Goal: Information Seeking & Learning: Get advice/opinions

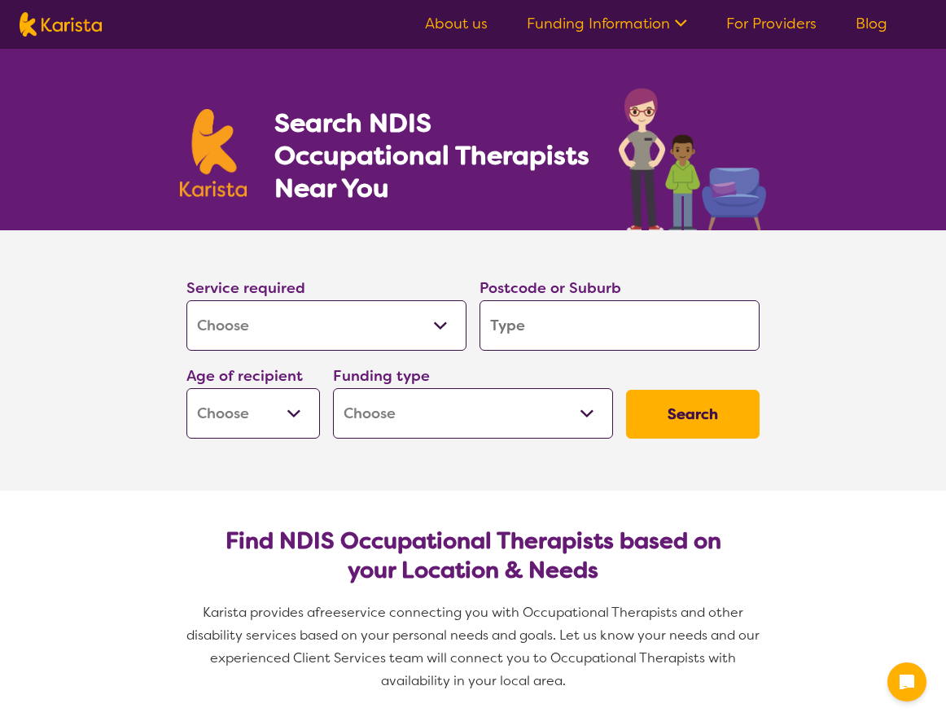
select select "[MEDICAL_DATA]"
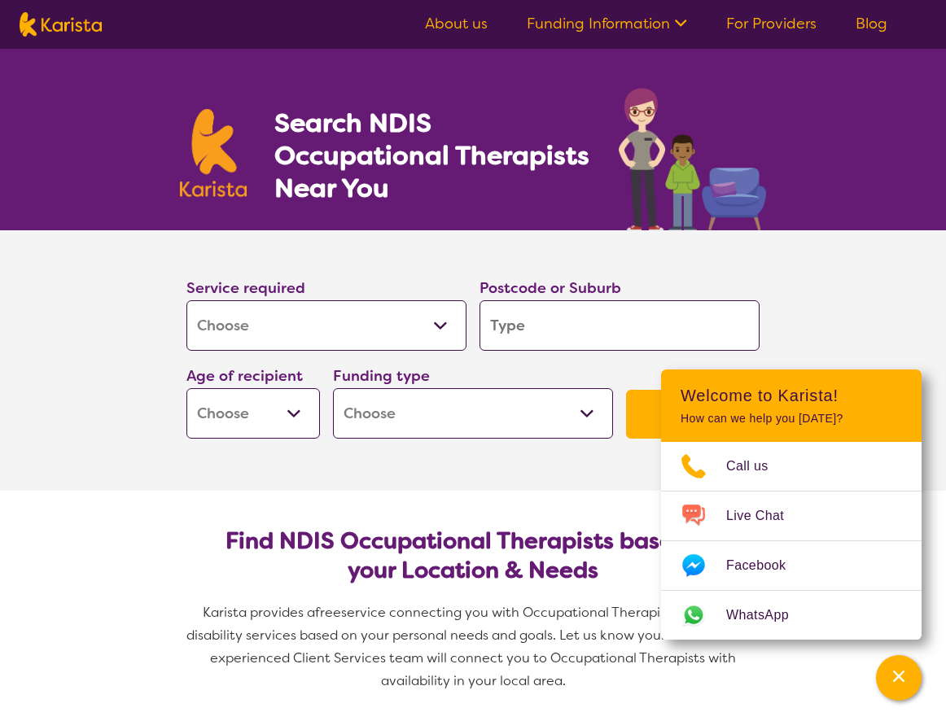
click at [523, 331] on input "search" at bounding box center [619, 325] width 280 height 50
type input "2"
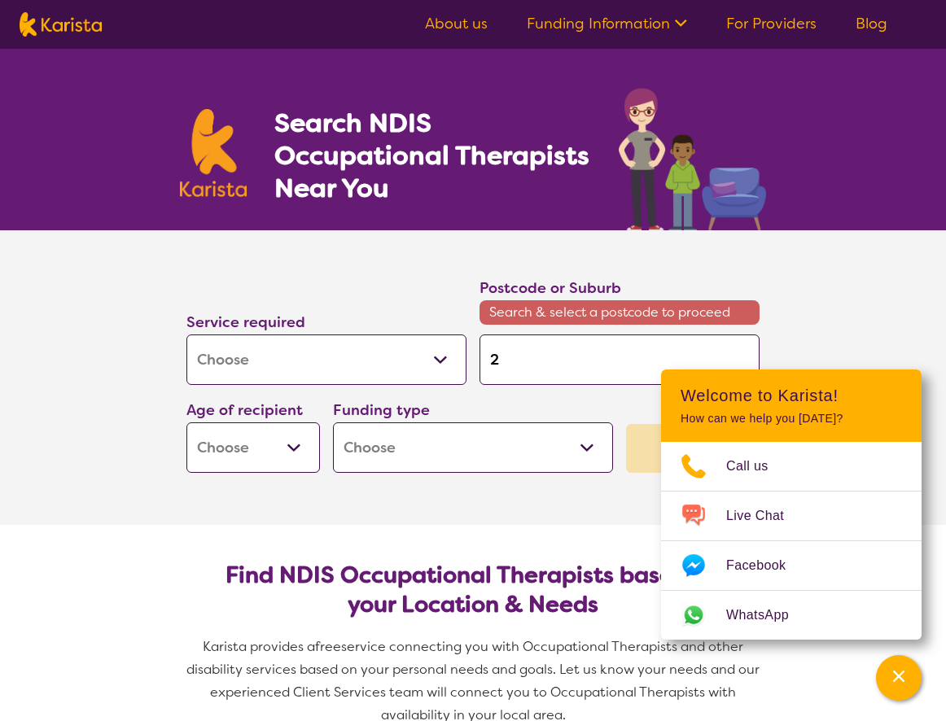
type input "22"
type input "223"
type input "2232"
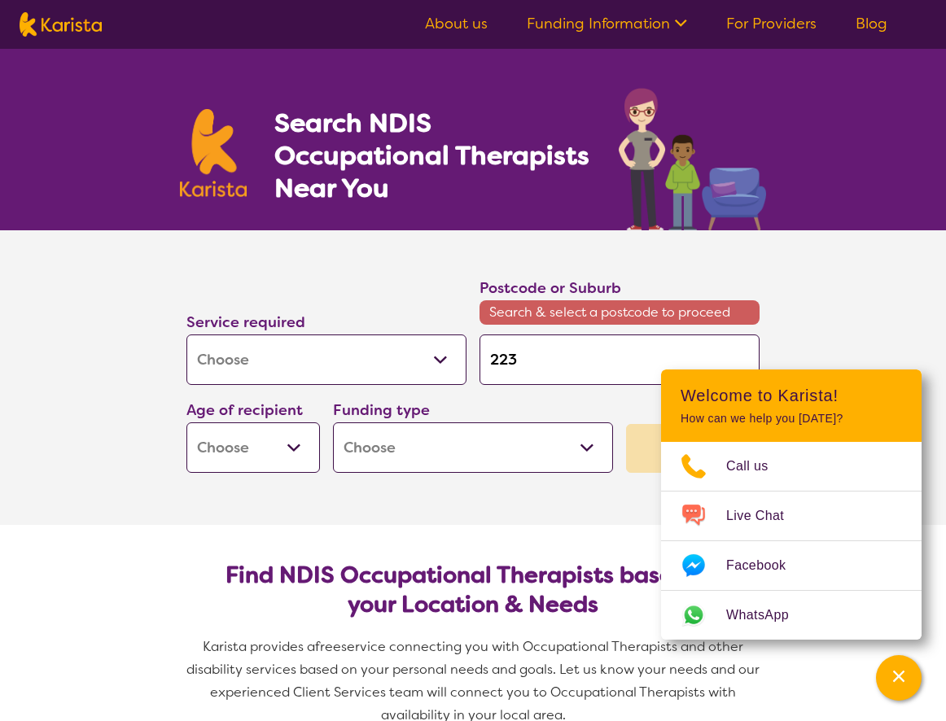
type input "2232"
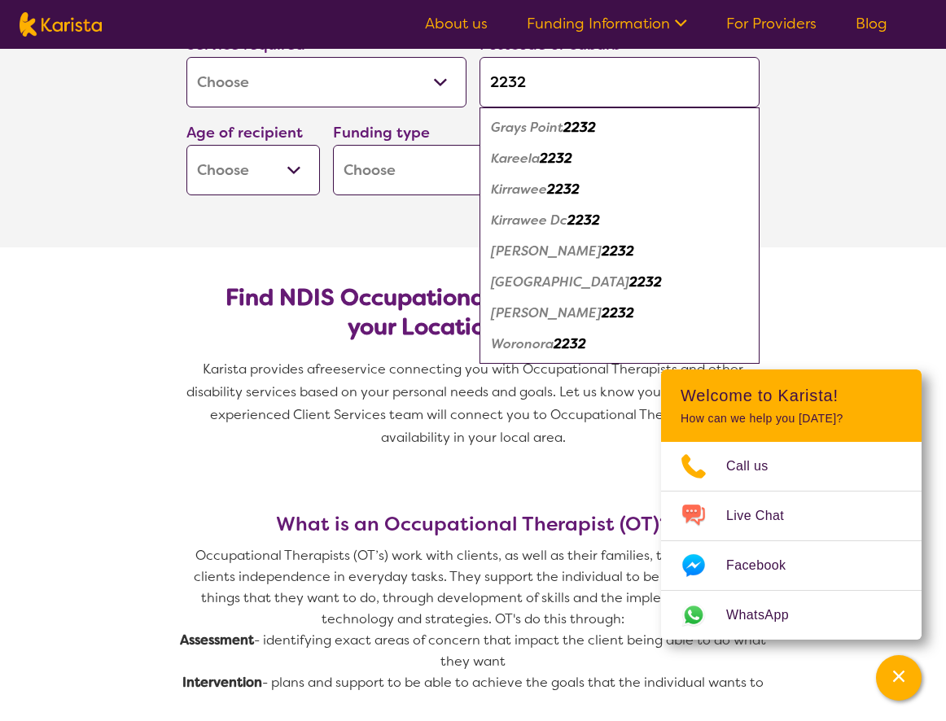
scroll to position [244, 0]
type input "2232"
click at [530, 312] on em "Sutherland" at bounding box center [546, 312] width 111 height 17
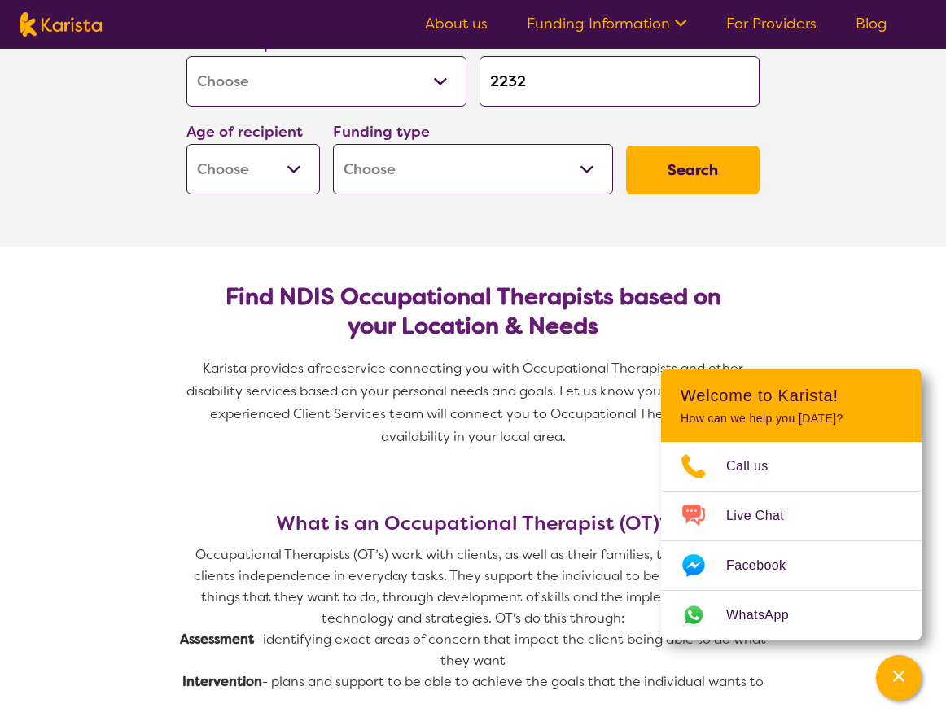
click at [286, 187] on select "Early Childhood - 0 to 9 Child - 10 to 11 Adolescent - 12 to 17 Adult - 18 to 6…" at bounding box center [252, 169] width 133 height 50
click at [271, 169] on select "Early Childhood - 0 to 9 Child - 10 to 11 Adolescent - 12 to 17 Adult - 18 to 6…" at bounding box center [252, 169] width 133 height 50
select select "AS"
click at [186, 144] on select "Early Childhood - 0 to 9 Child - 10 to 11 Adolescent - 12 to 17 Adult - 18 to 6…" at bounding box center [252, 169] width 133 height 50
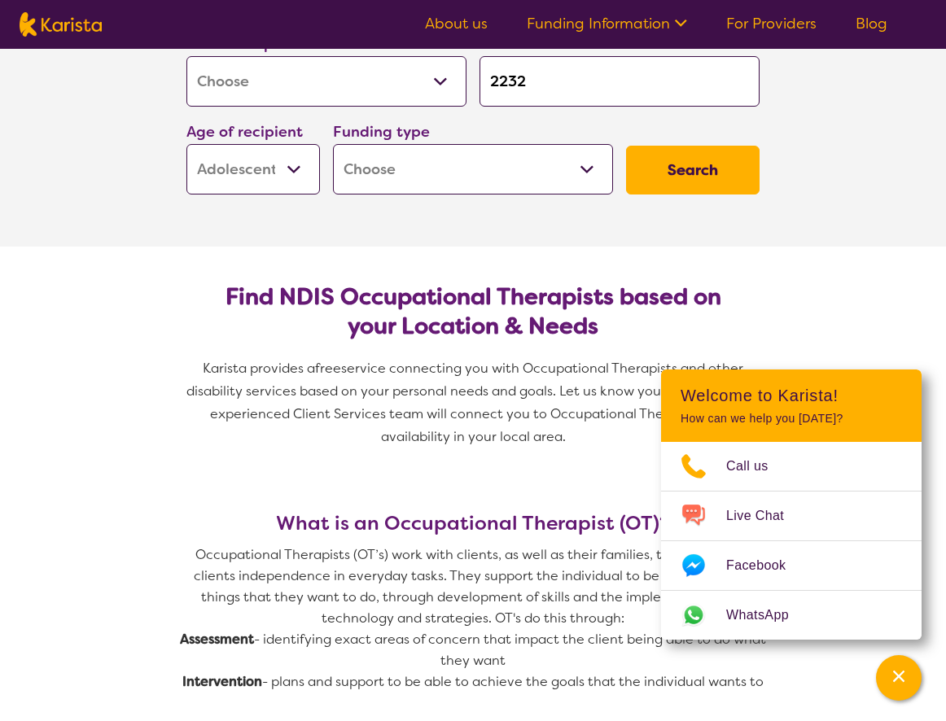
select select "AS"
click at [578, 174] on select "Home Care Package (HCP) National Disability Insurance Scheme (NDIS) I don't know" at bounding box center [473, 169] width 280 height 50
select select "NDIS"
click at [333, 144] on select "Home Care Package (HCP) National Disability Insurance Scheme (NDIS) I don't know" at bounding box center [473, 169] width 280 height 50
select select "NDIS"
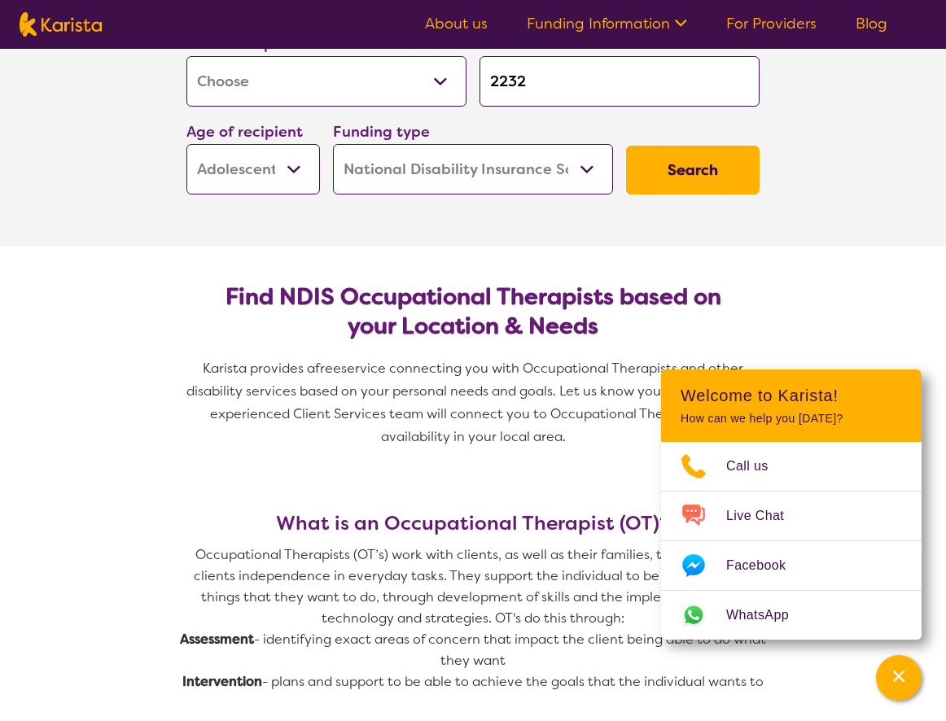
click at [689, 173] on button "Search" at bounding box center [692, 170] width 133 height 49
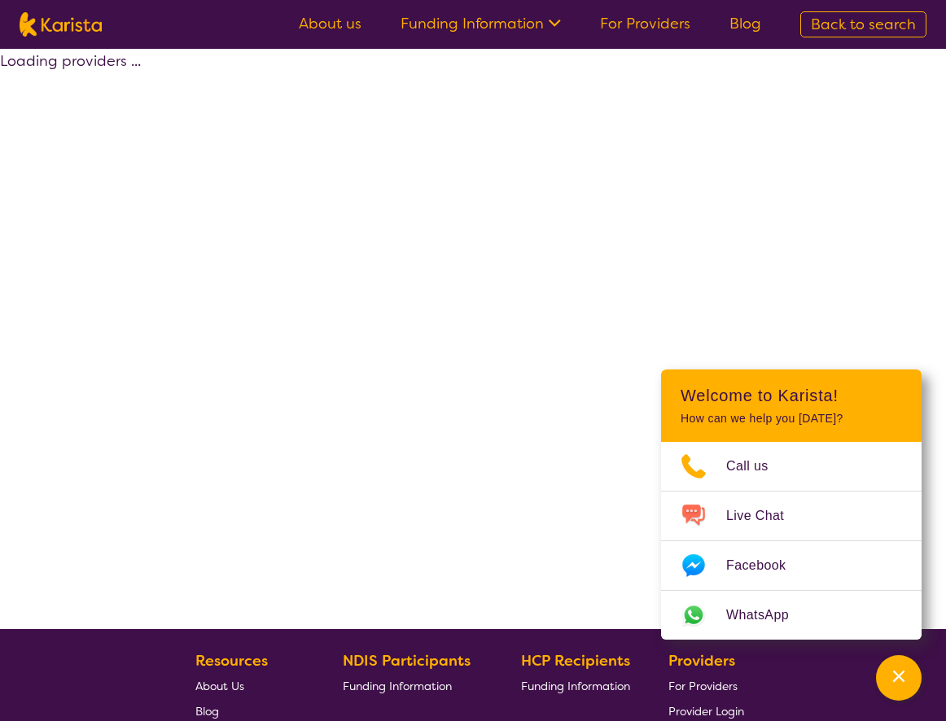
select select "by_score"
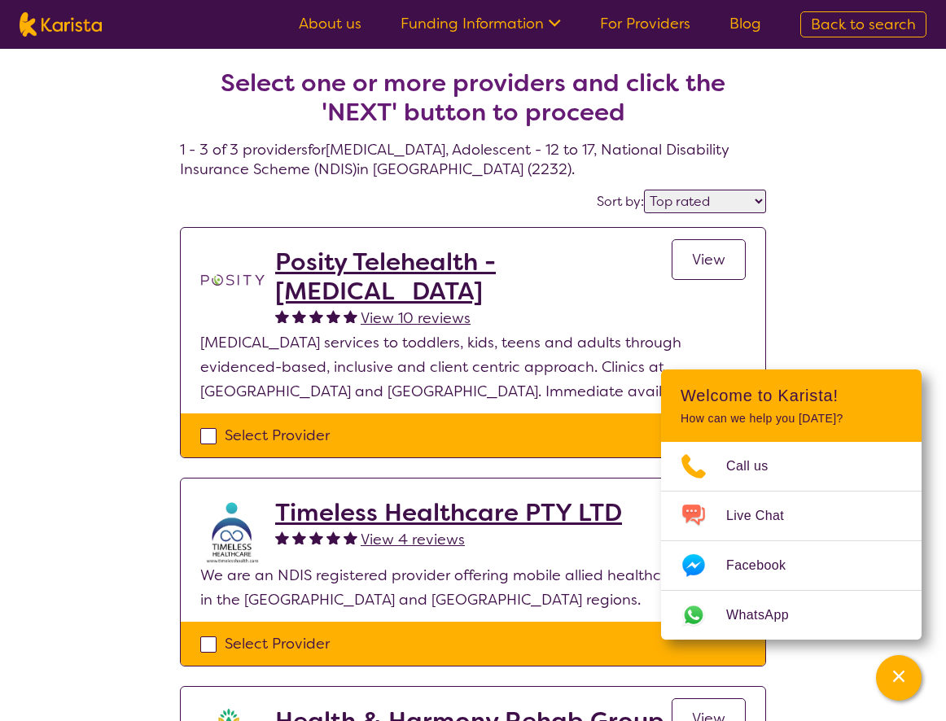
click at [883, 252] on div "Select one or more providers and click the 'NEXT' button to proceed 1 - 3 of 3 …" at bounding box center [473, 512] width 946 height 927
click at [902, 675] on icon "Channel Menu" at bounding box center [898, 676] width 16 height 16
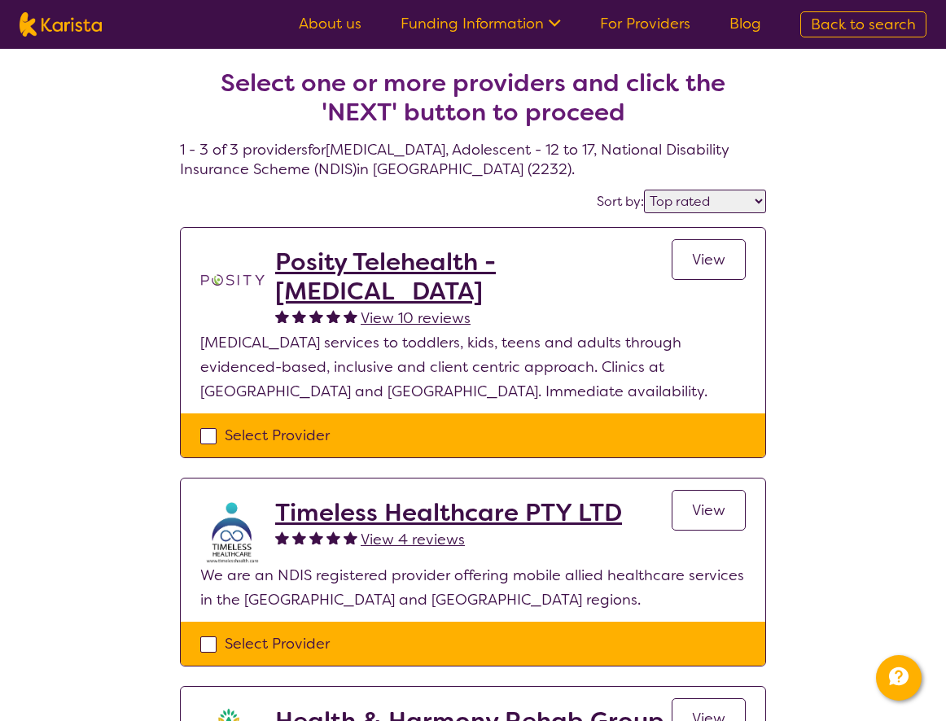
click at [751, 206] on select "Highly reviewed Top rated" at bounding box center [705, 202] width 122 height 24
click at [828, 264] on div "Select one or more providers and click the 'NEXT' button to proceed 1 - 3 of 3 …" at bounding box center [473, 512] width 946 height 927
click at [588, 268] on h2 "Posity Telehealth - Occupational Therapy" at bounding box center [473, 276] width 396 height 59
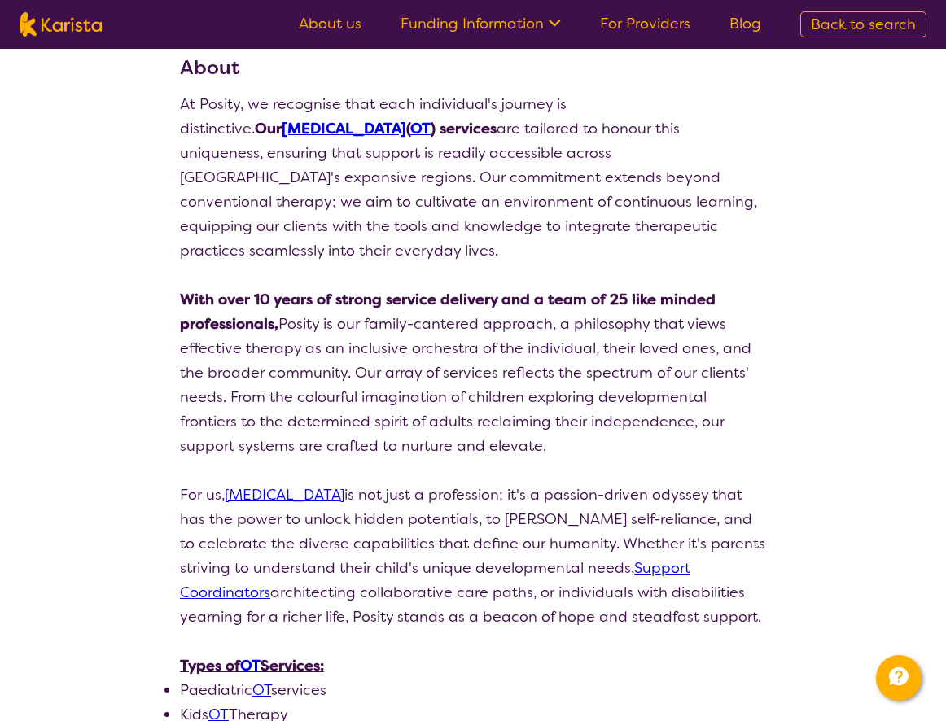
scroll to position [81, 0]
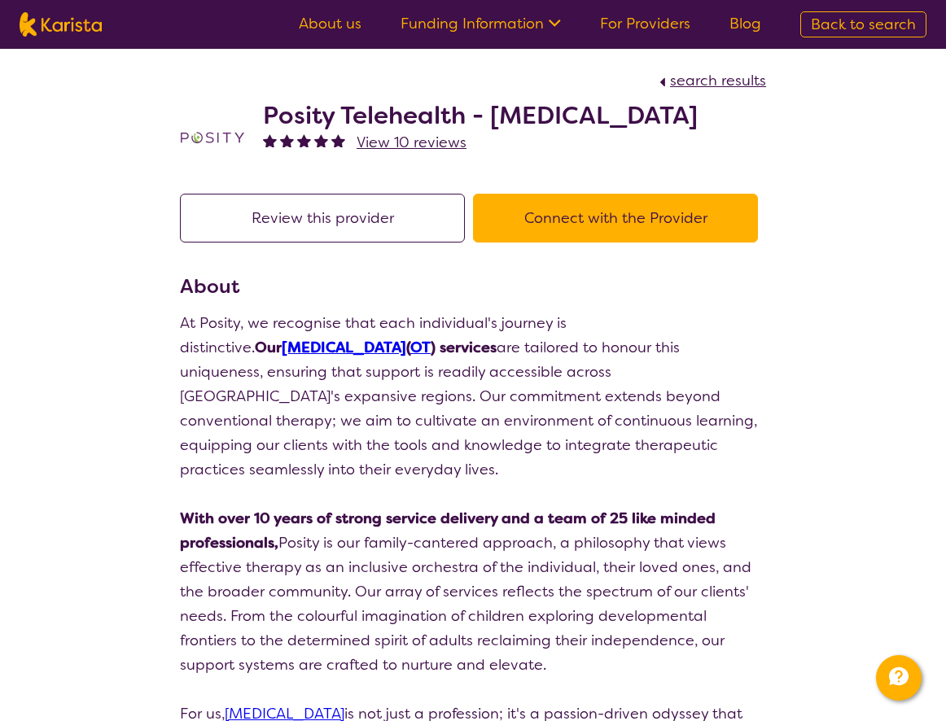
select select "by_score"
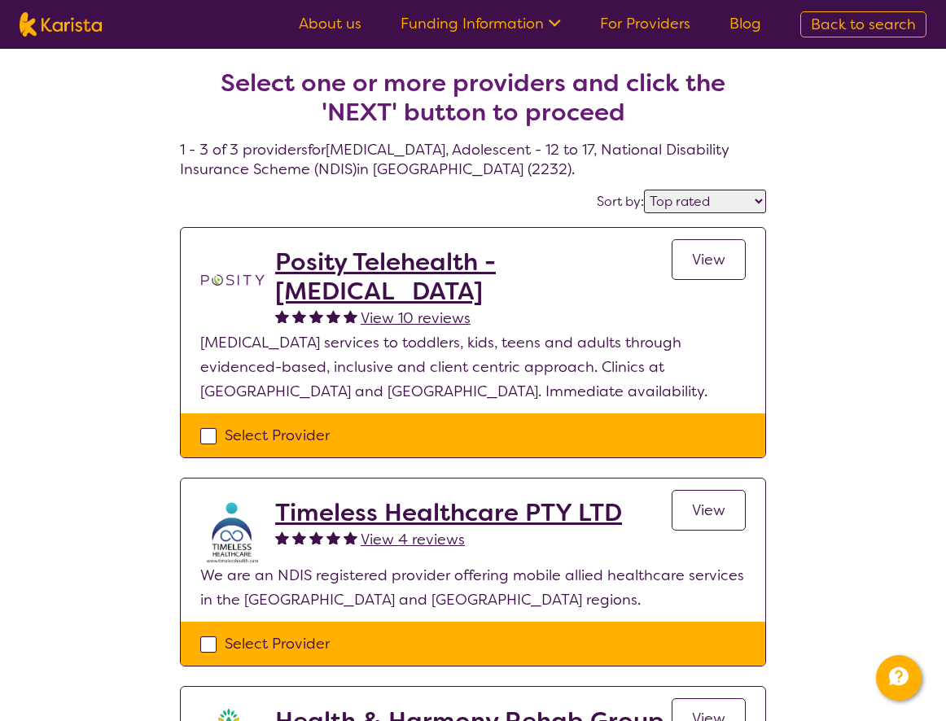
click at [740, 206] on select "Highly reviewed Top rated" at bounding box center [705, 202] width 122 height 24
click at [843, 206] on div "Select one or more providers and click the 'NEXT' button to proceed 1 - 3 of 3 …" at bounding box center [473, 512] width 946 height 927
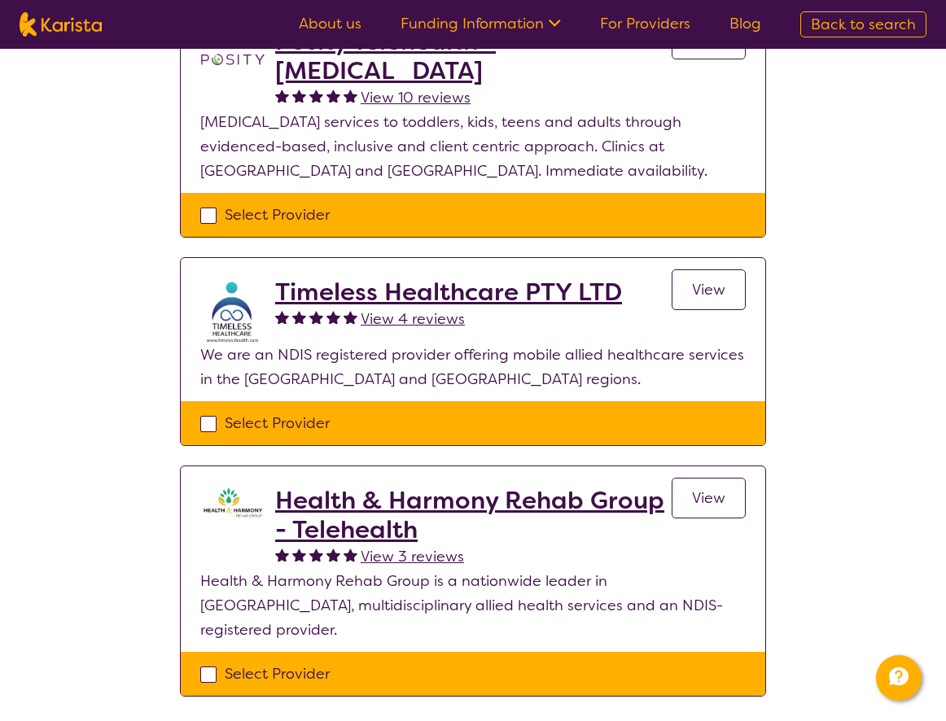
scroll to position [244, 0]
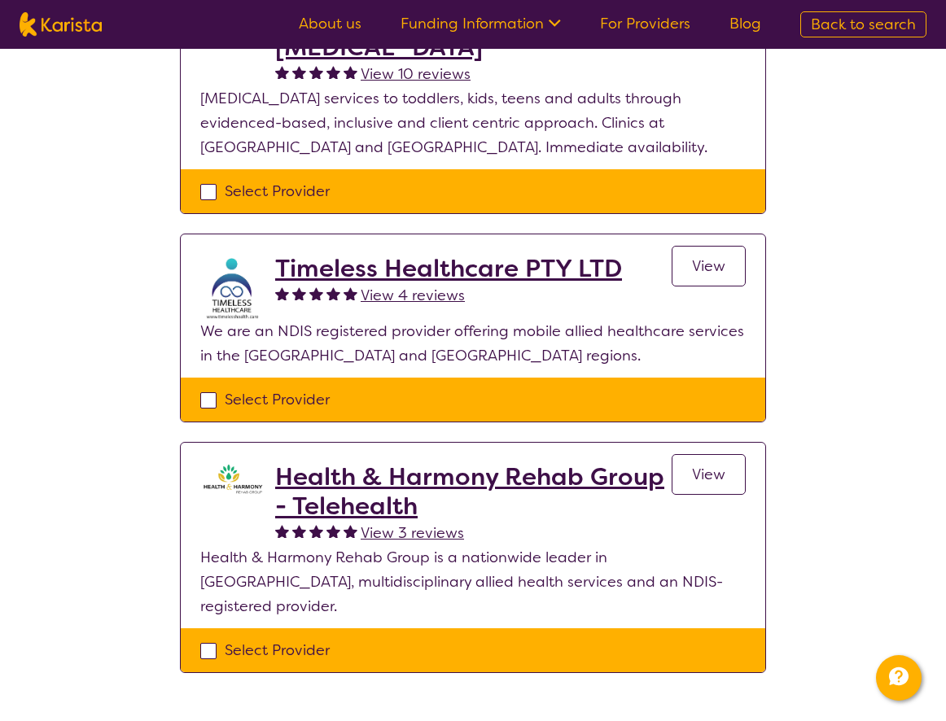
click at [462, 269] on h2 "Timeless Healthcare PTY LTD" at bounding box center [448, 268] width 347 height 29
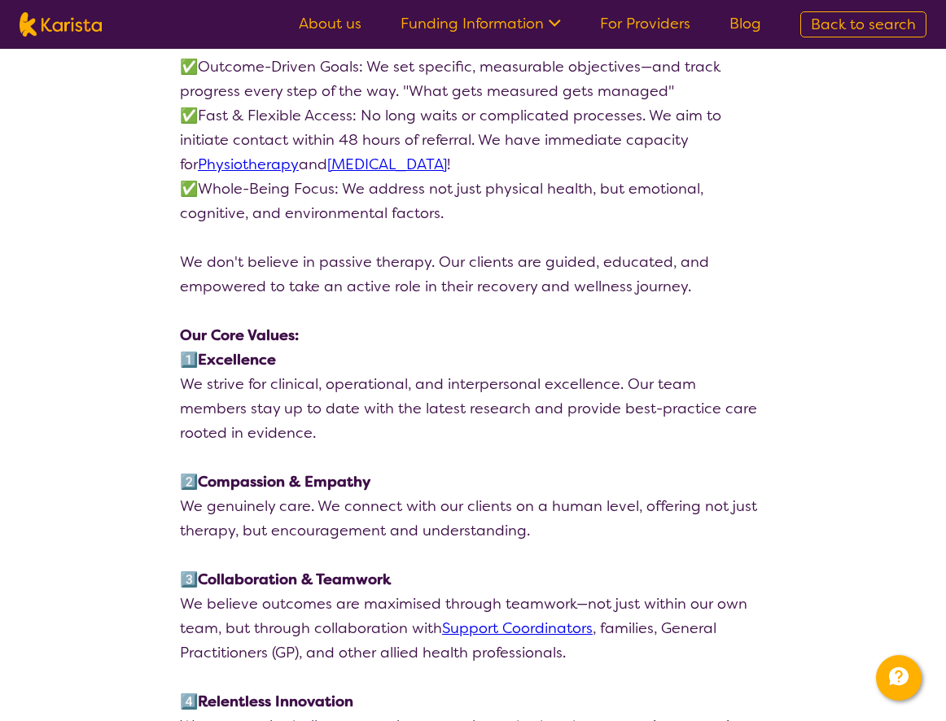
scroll to position [2197, 0]
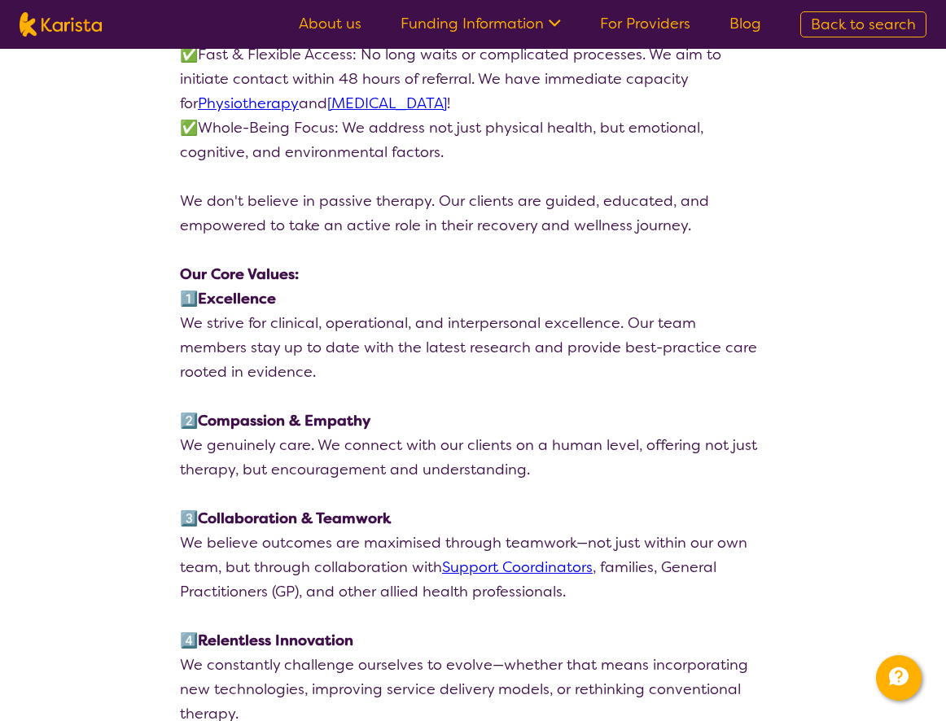
scroll to position [244, 0]
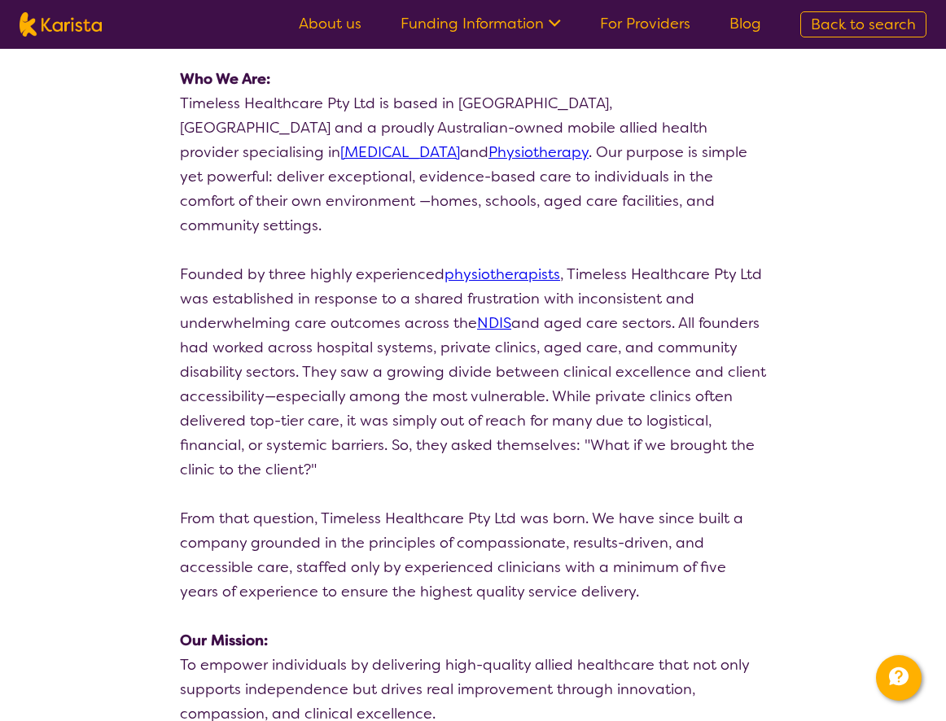
select select "by_score"
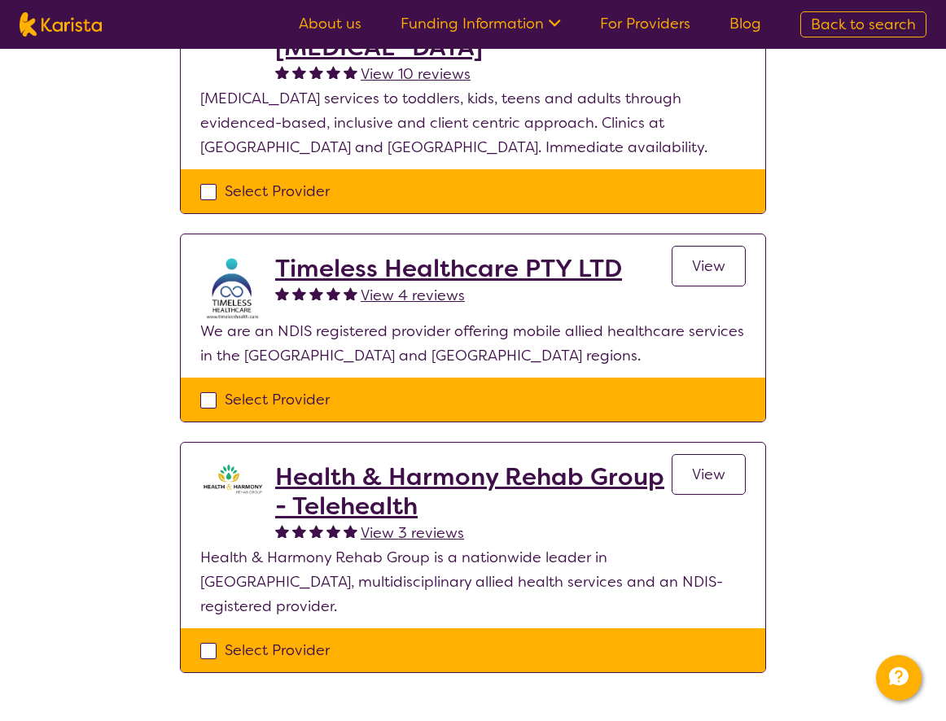
click at [505, 474] on h2 "Health & Harmony Rehab Group - Telehealth" at bounding box center [473, 491] width 396 height 59
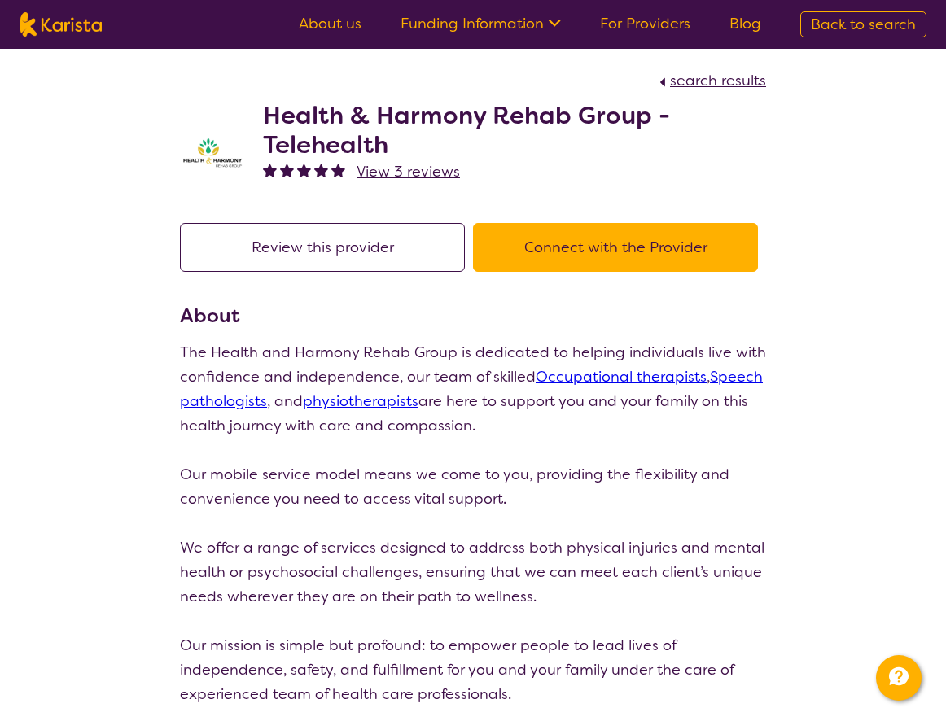
select select "by_score"
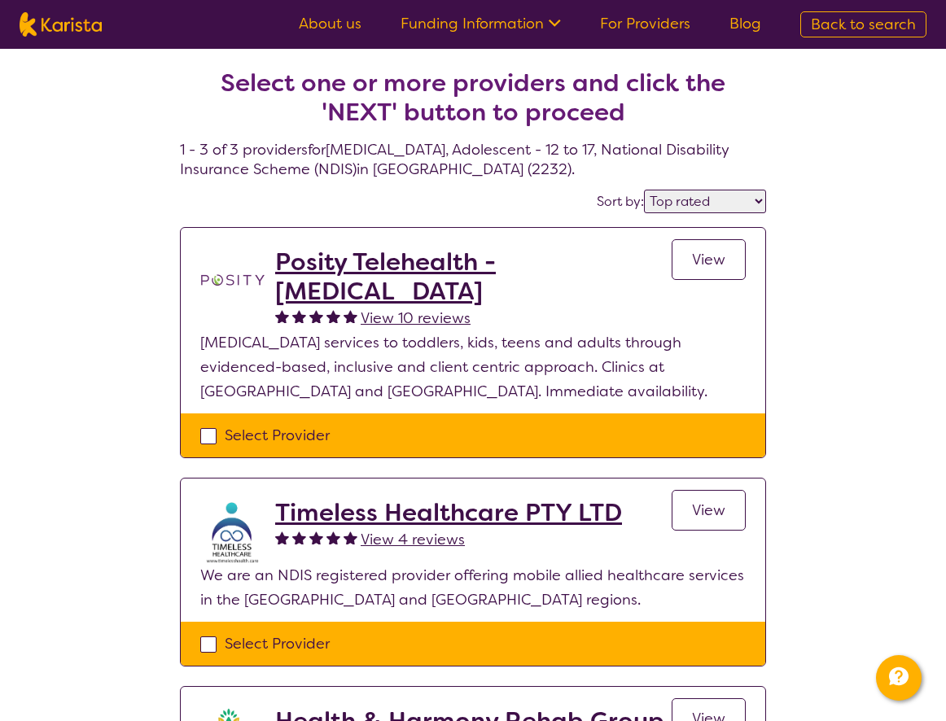
scroll to position [244, 0]
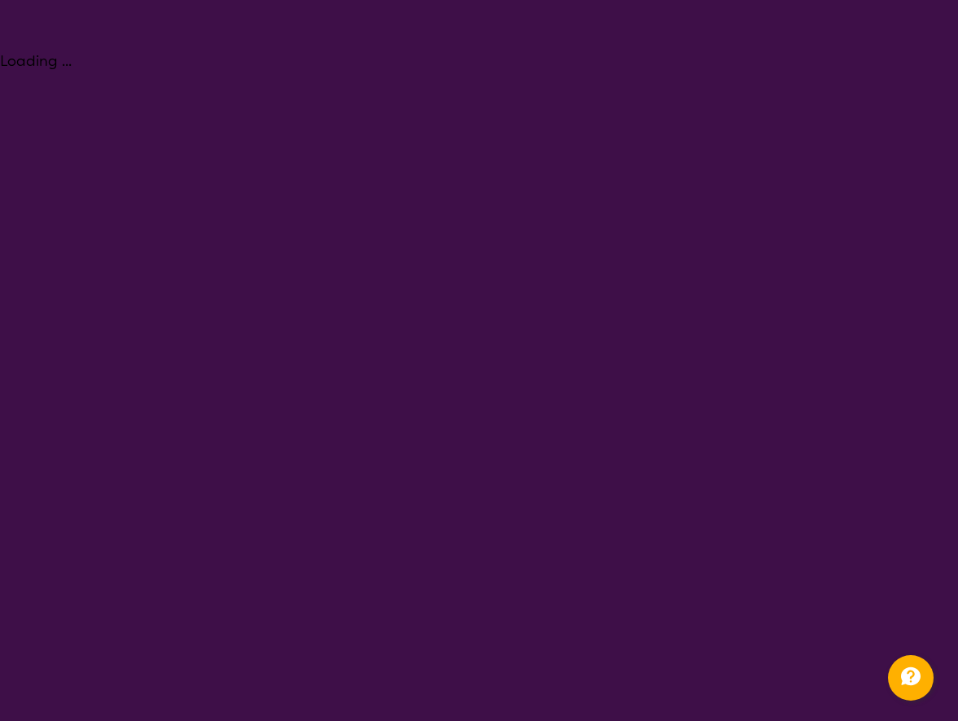
select select "[MEDICAL_DATA]"
select select "AS"
select select "NDIS"
select select "[MEDICAL_DATA]"
select select "AS"
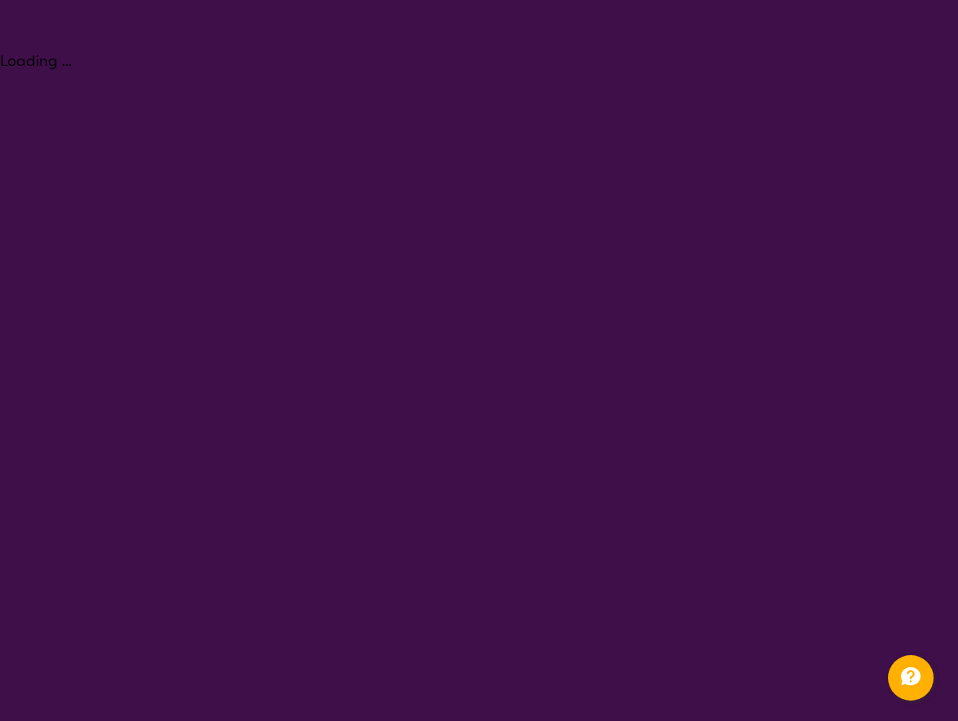
select select "NDIS"
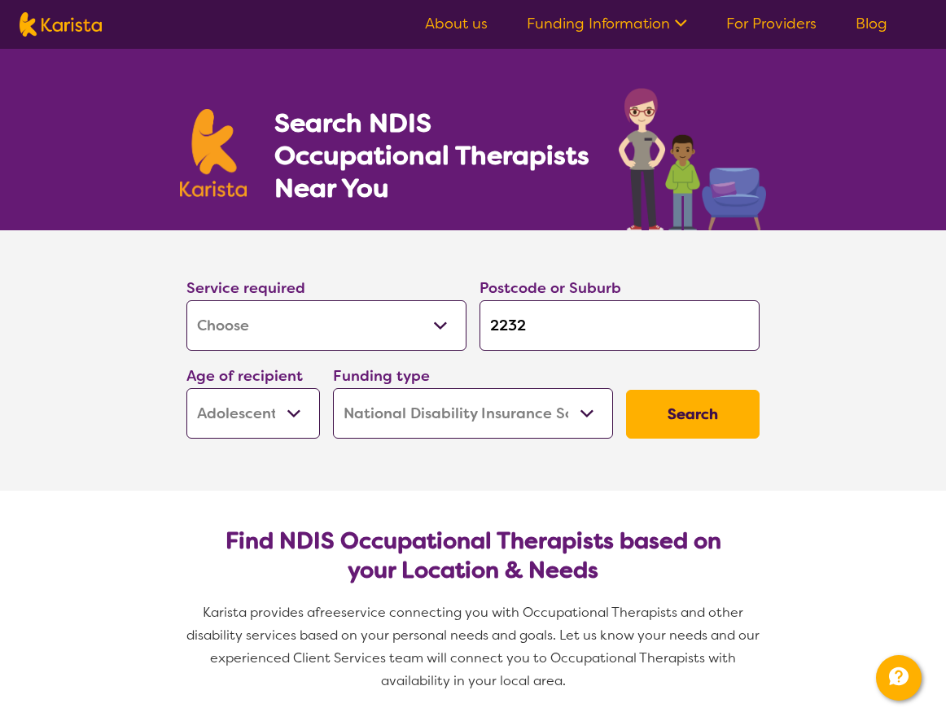
click at [638, 23] on link "Funding Information" at bounding box center [607, 24] width 160 height 20
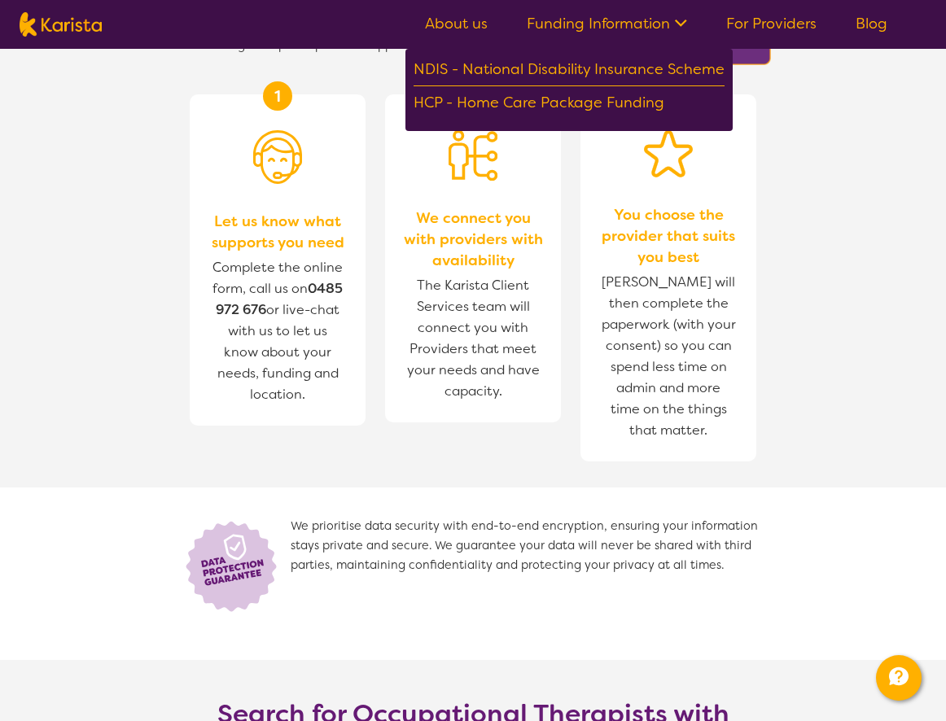
scroll to position [1698, 0]
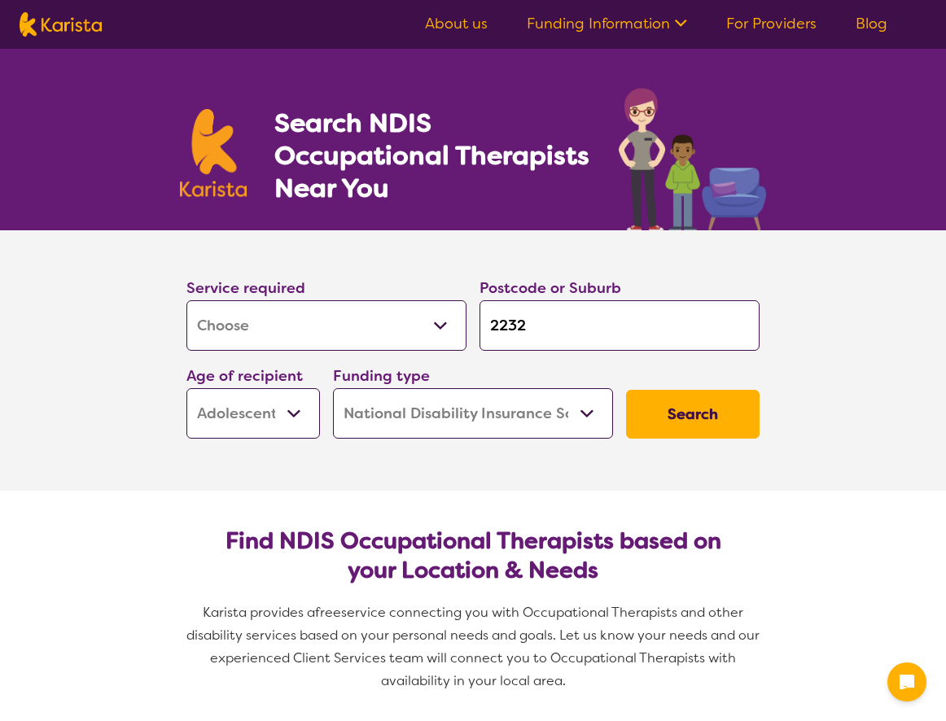
select select "[MEDICAL_DATA]"
select select "AS"
select select "NDIS"
select select "[MEDICAL_DATA]"
select select "AS"
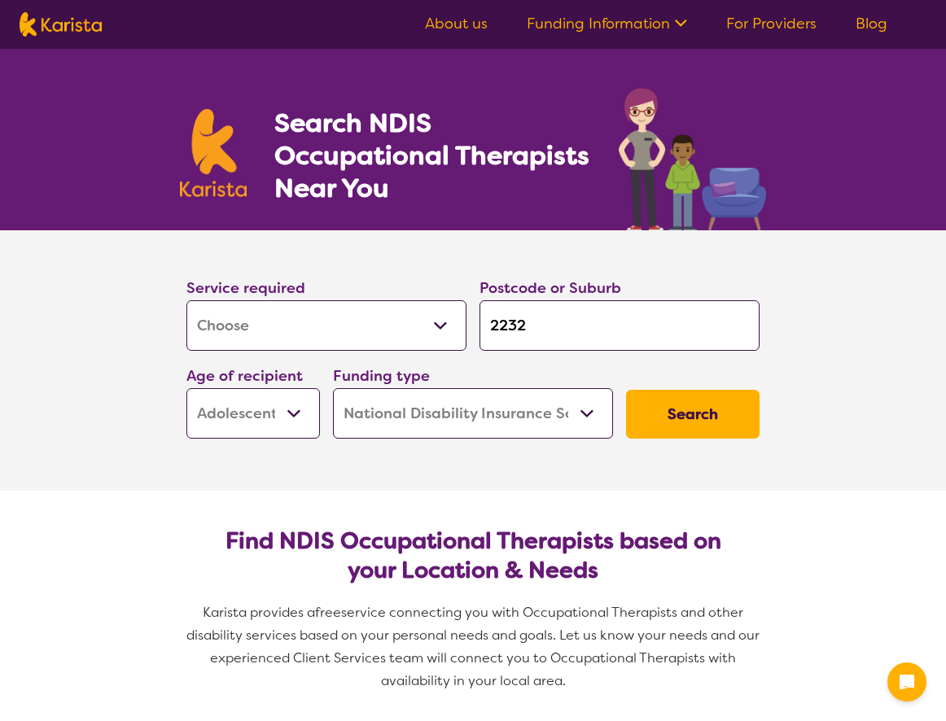
select select "NDIS"
select select "[MEDICAL_DATA]"
select select "AS"
select select "NDIS"
select select "[MEDICAL_DATA]"
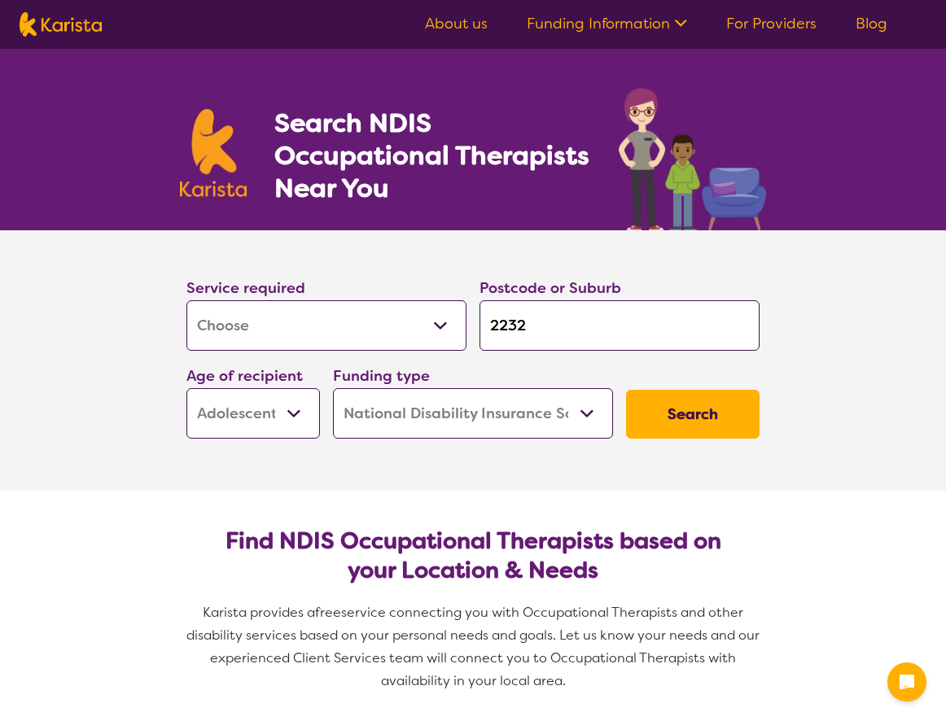
select select "AS"
select select "NDIS"
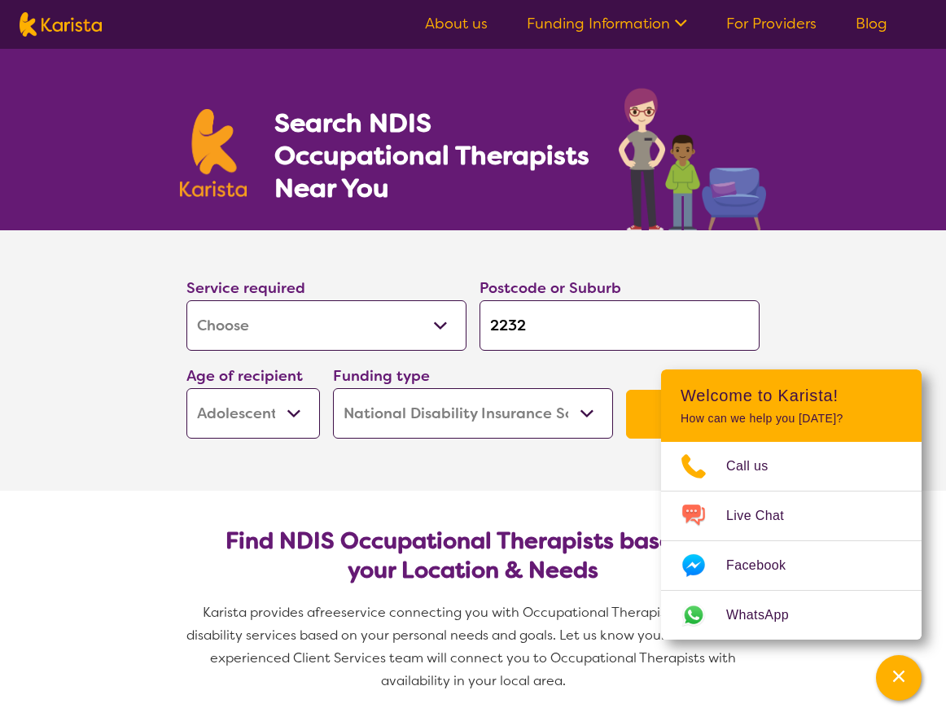
click at [503, 475] on section "Service required Allied Health Assistant Assessment ([MEDICAL_DATA] or [MEDICAL…" at bounding box center [472, 360] width 651 height 260
click at [810, 295] on section "Service required Allied Health Assistant Assessment (ADHD or Autism) Behaviour …" at bounding box center [473, 360] width 946 height 260
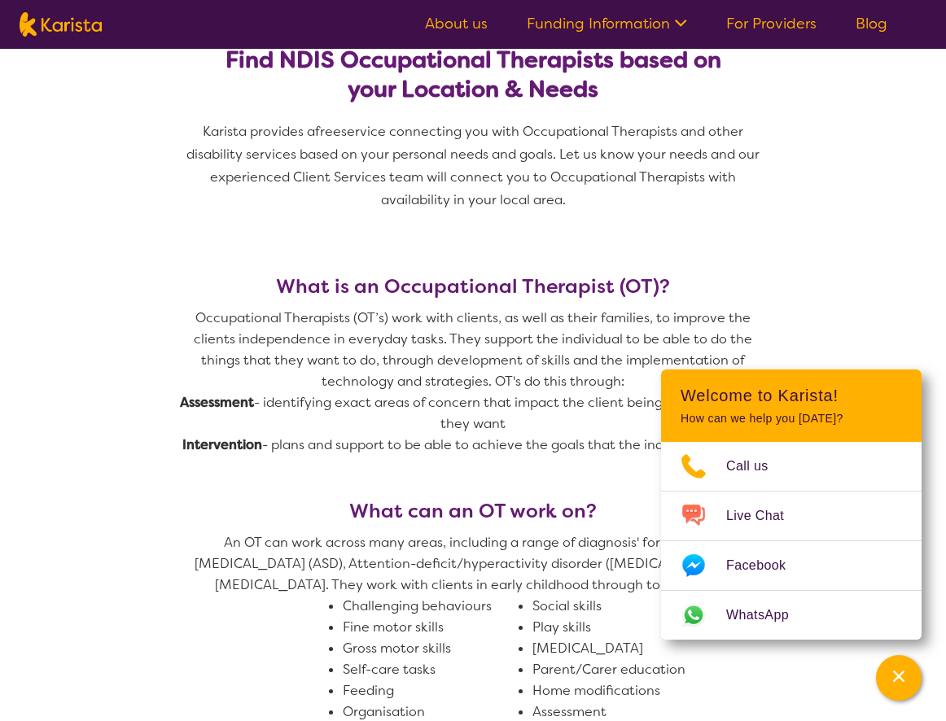
scroll to position [651, 0]
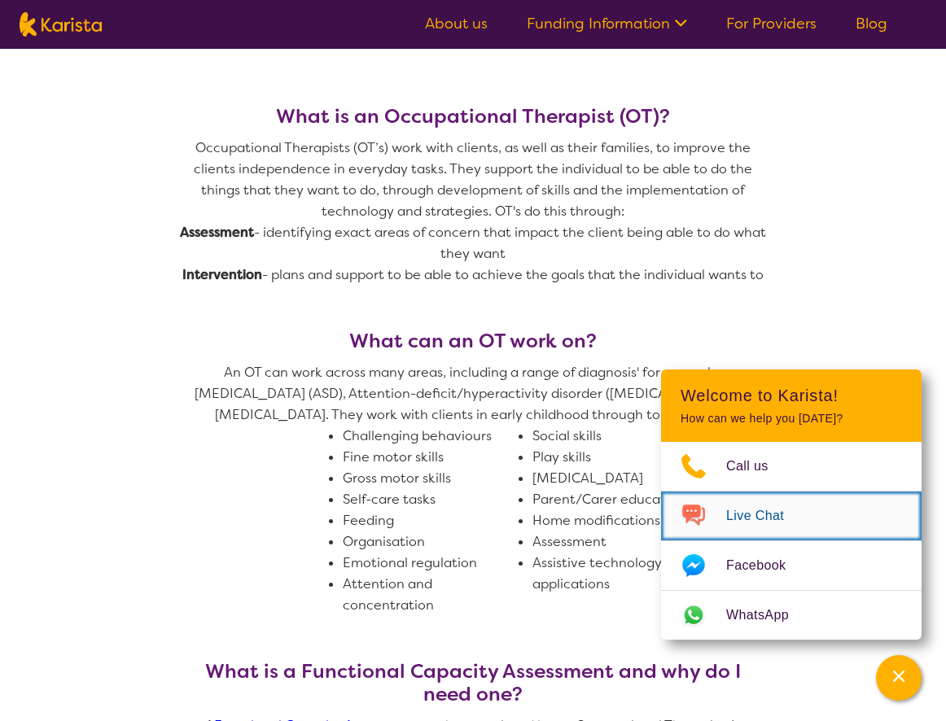
click at [774, 531] on link "Live Chat" at bounding box center [791, 516] width 260 height 49
